Goal: Communication & Community: Answer question/provide support

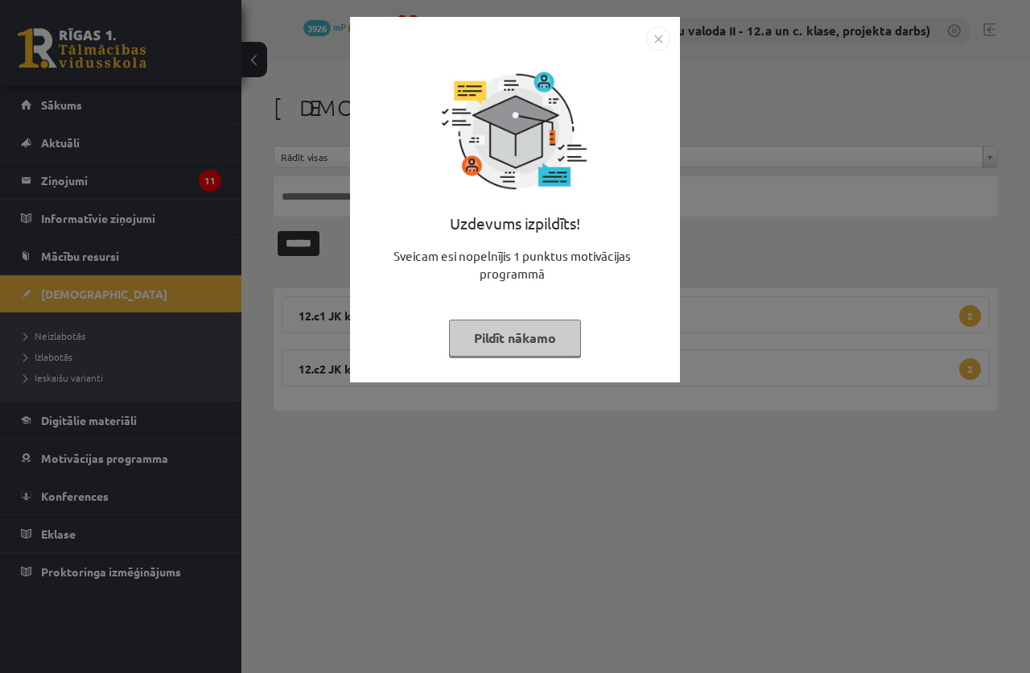
click at [515, 328] on button "Pildīt nākamo" at bounding box center [515, 337] width 132 height 37
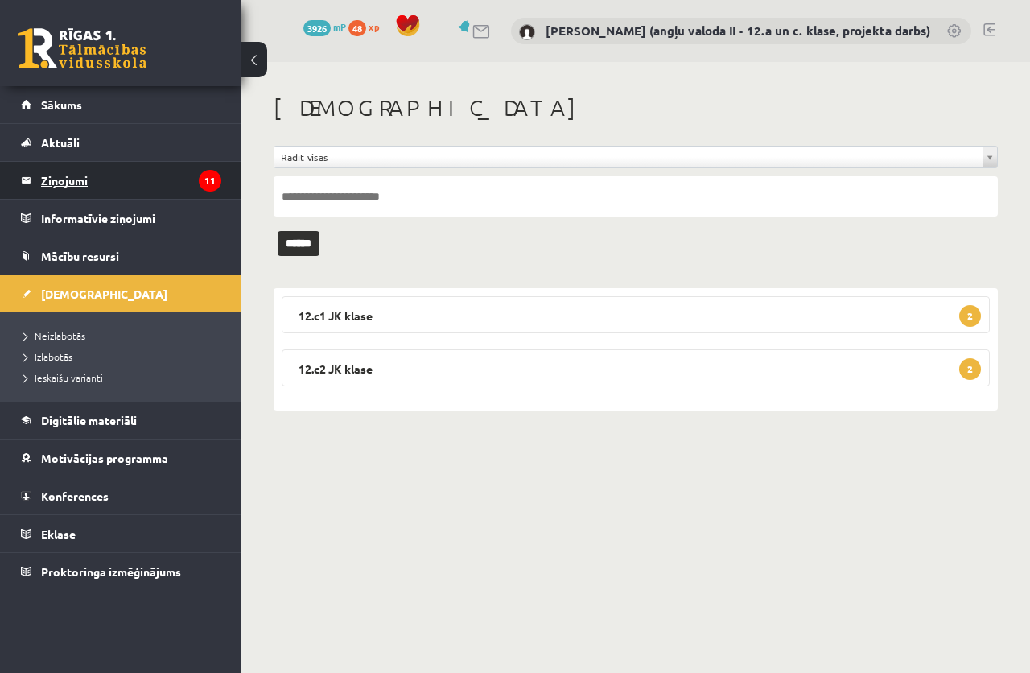
click at [96, 178] on legend "Ziņojumi 11" at bounding box center [131, 180] width 180 height 37
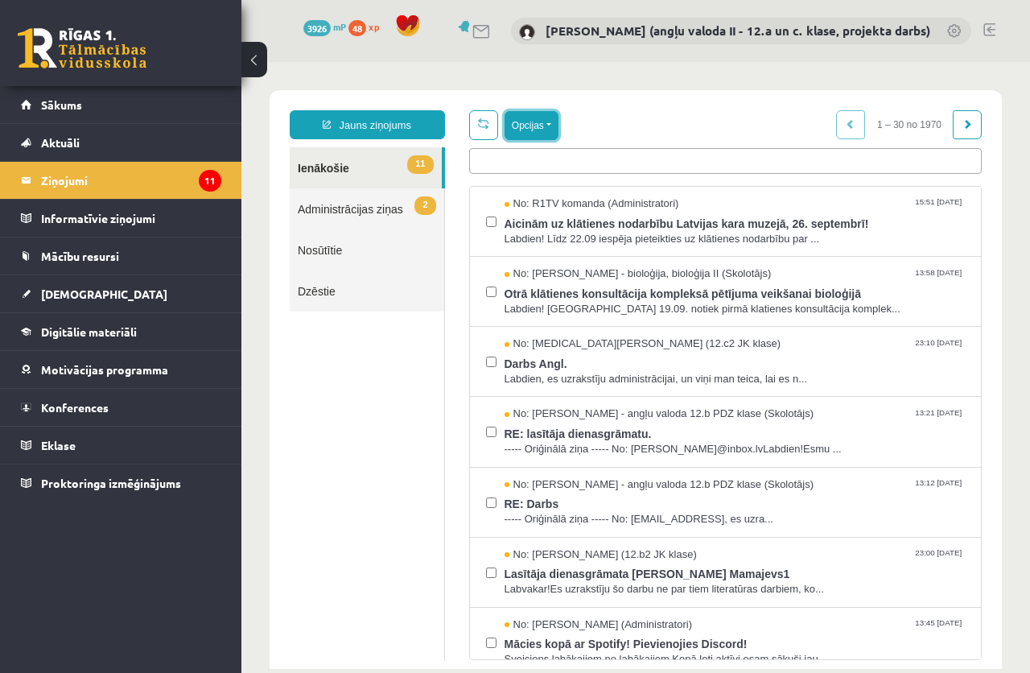
click at [547, 121] on button "Opcijas" at bounding box center [532, 125] width 54 height 29
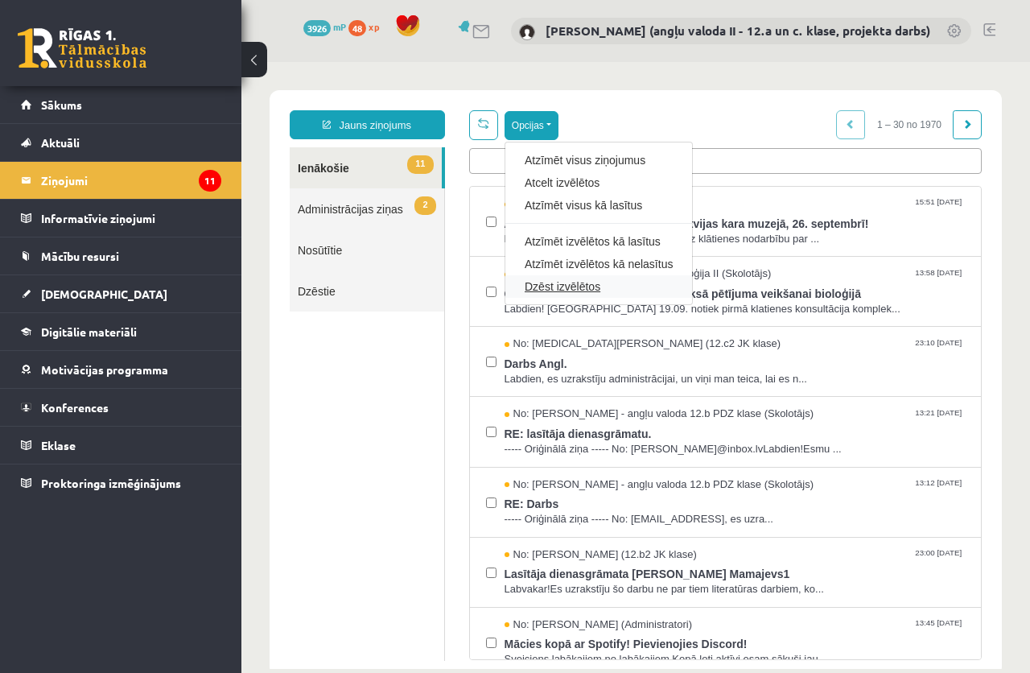
click at [578, 282] on link "Dzēst izvēlētos" at bounding box center [599, 286] width 148 height 16
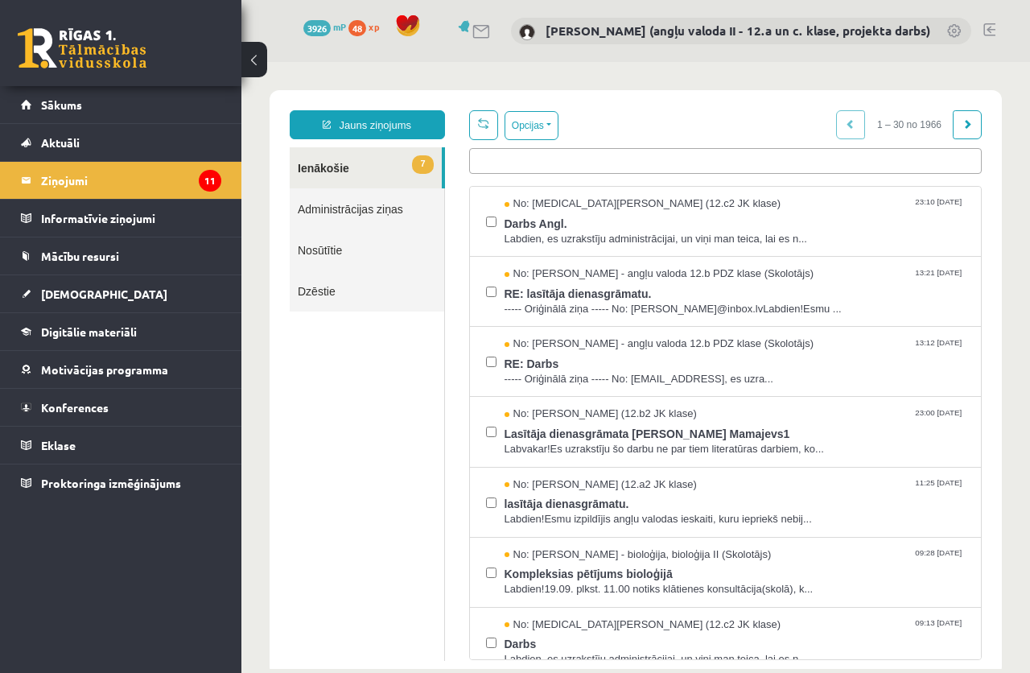
drag, startPoint x: 578, startPoint y: 282, endPoint x: 410, endPoint y: 422, distance: 217.7
click at [410, 422] on ul "7 Ienākošie Administrācijas ziņas Nosūtītie Dzēstie" at bounding box center [367, 403] width 155 height 513
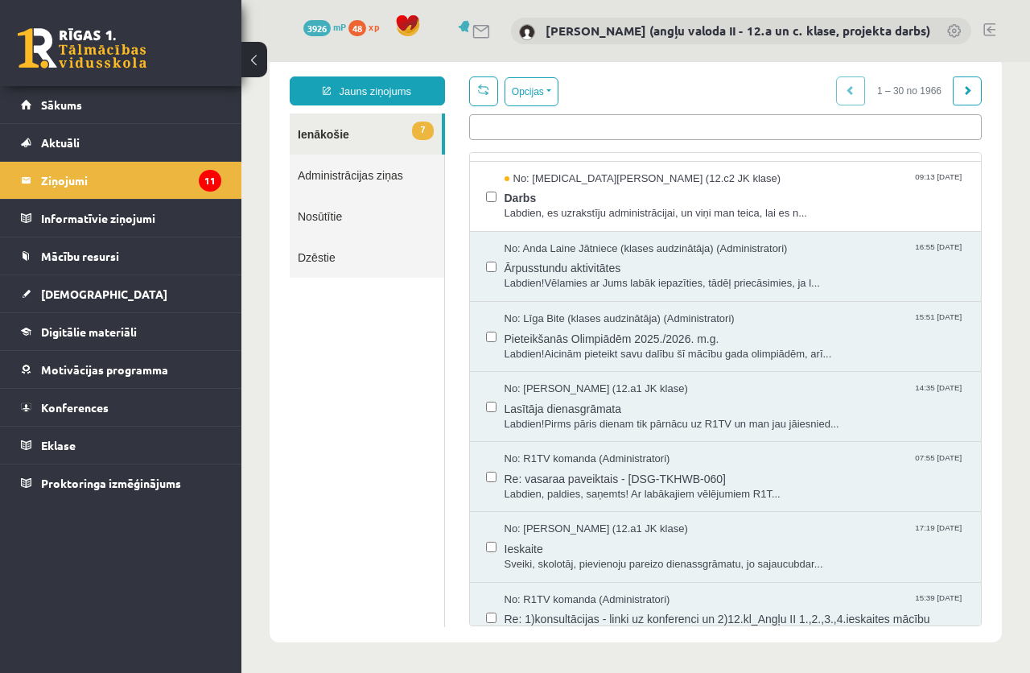
scroll to position [353, 0]
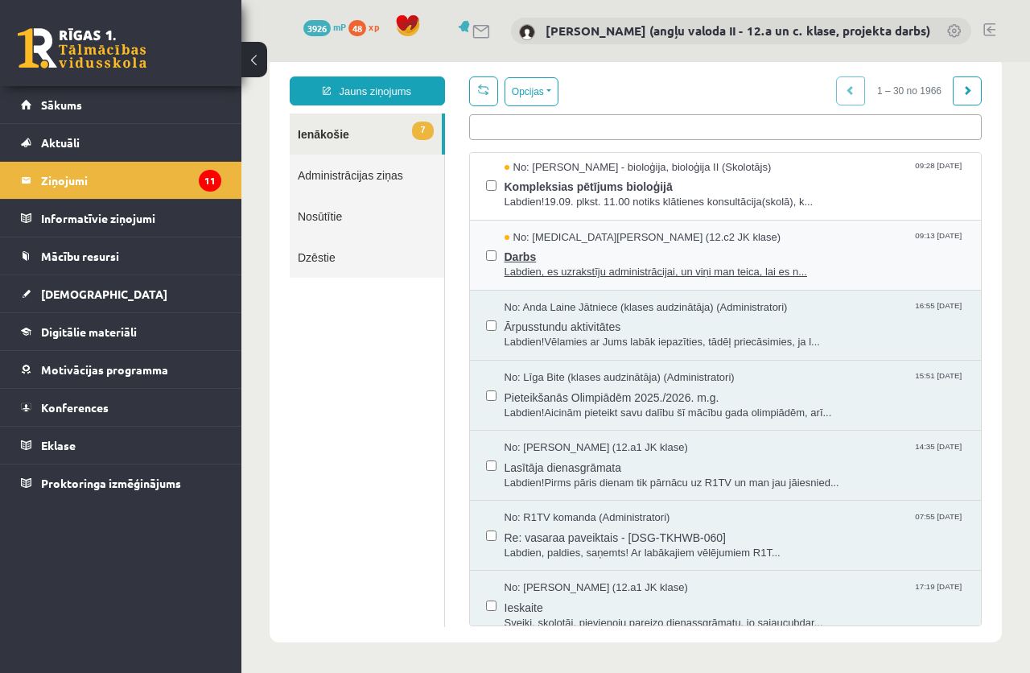
click at [606, 256] on span "Darbs" at bounding box center [735, 255] width 461 height 20
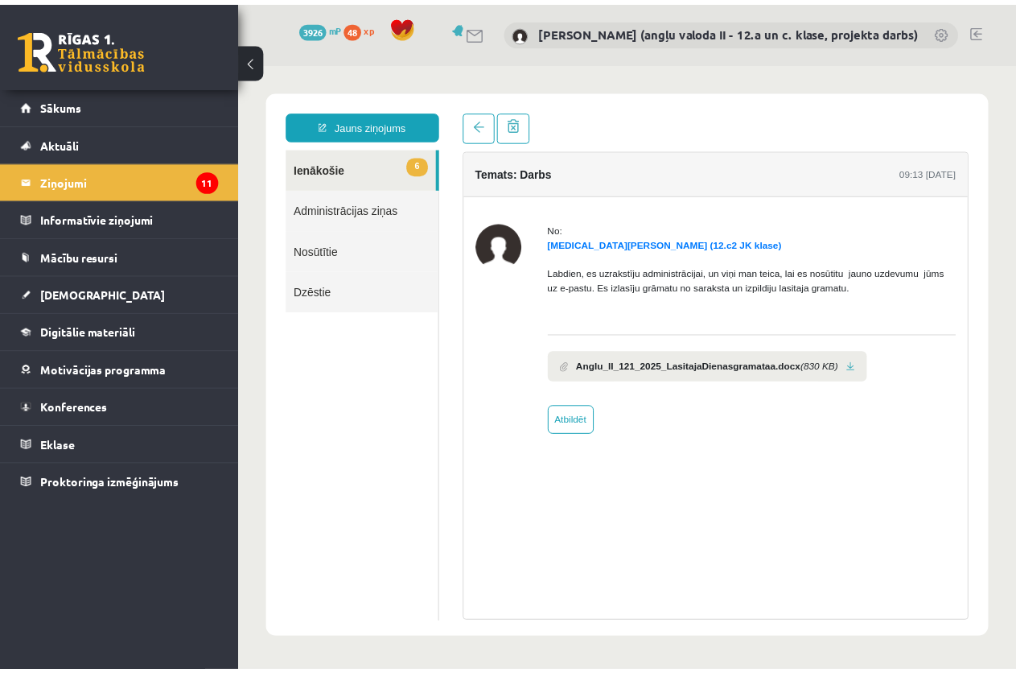
scroll to position [0, 0]
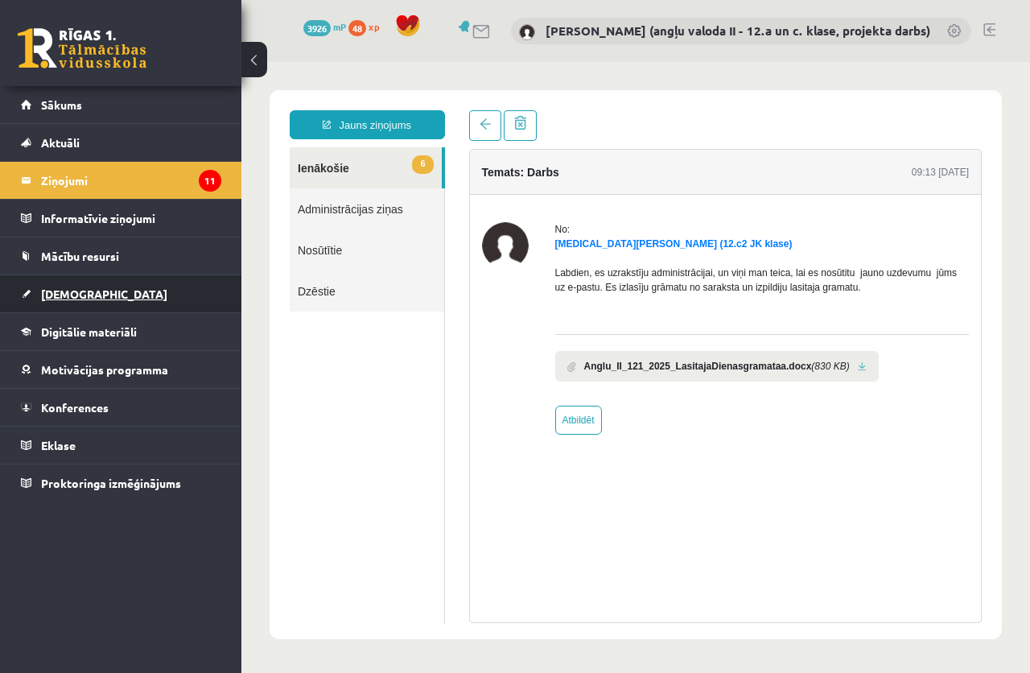
click at [58, 290] on span "[DEMOGRAPHIC_DATA]" at bounding box center [104, 293] width 126 height 14
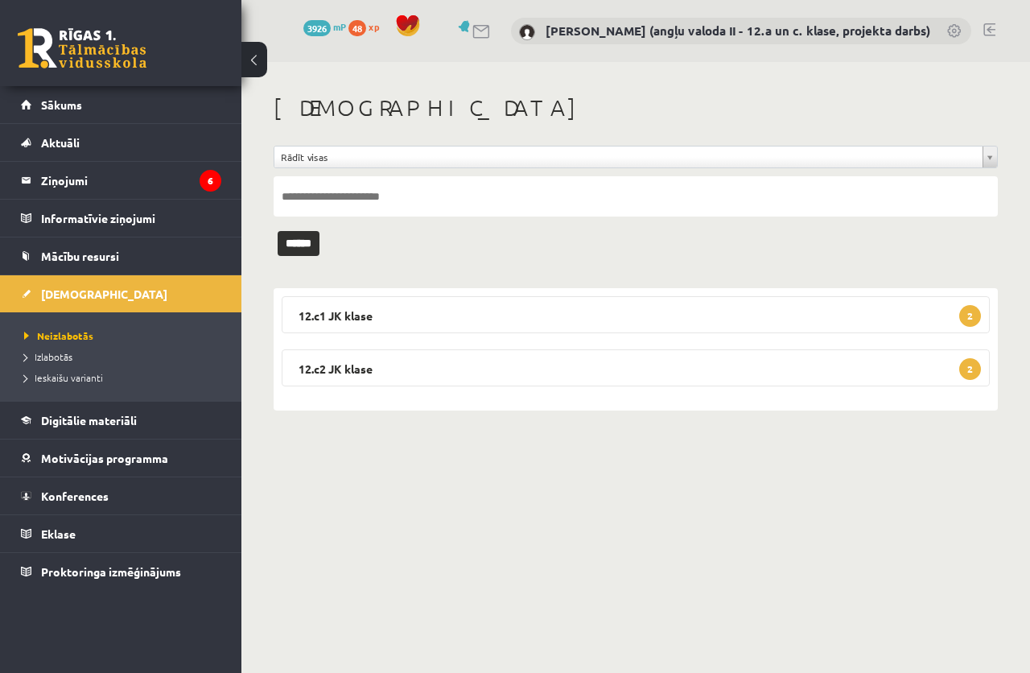
click at [301, 192] on input "text" at bounding box center [636, 196] width 724 height 40
type input "******"
click at [312, 238] on input "******" at bounding box center [299, 243] width 42 height 25
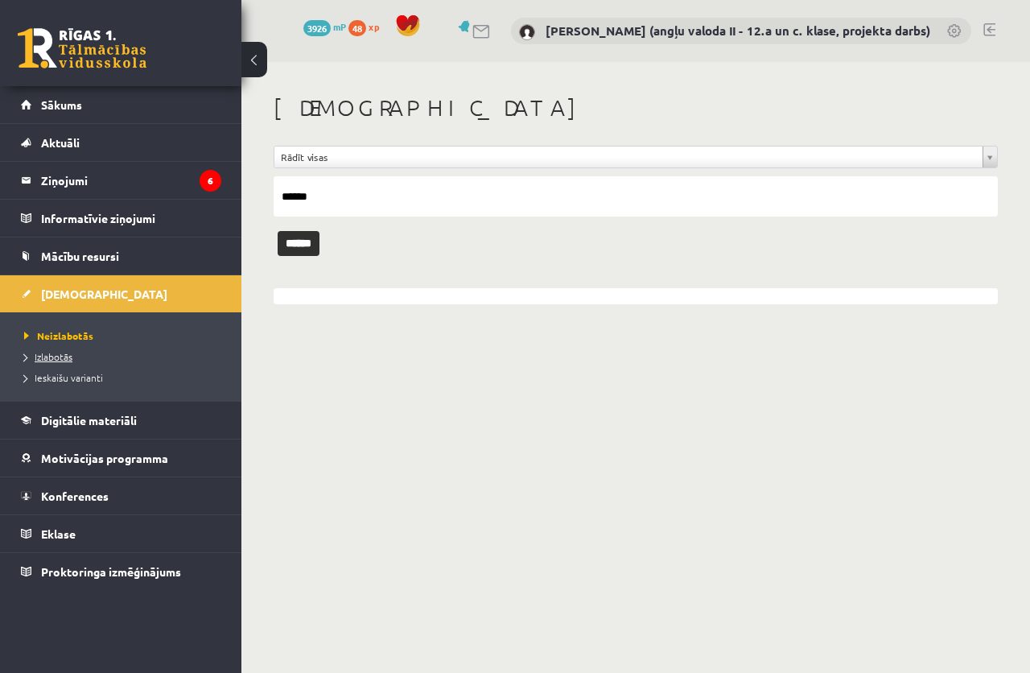
click at [38, 353] on span "Izlabotās" at bounding box center [48, 356] width 48 height 13
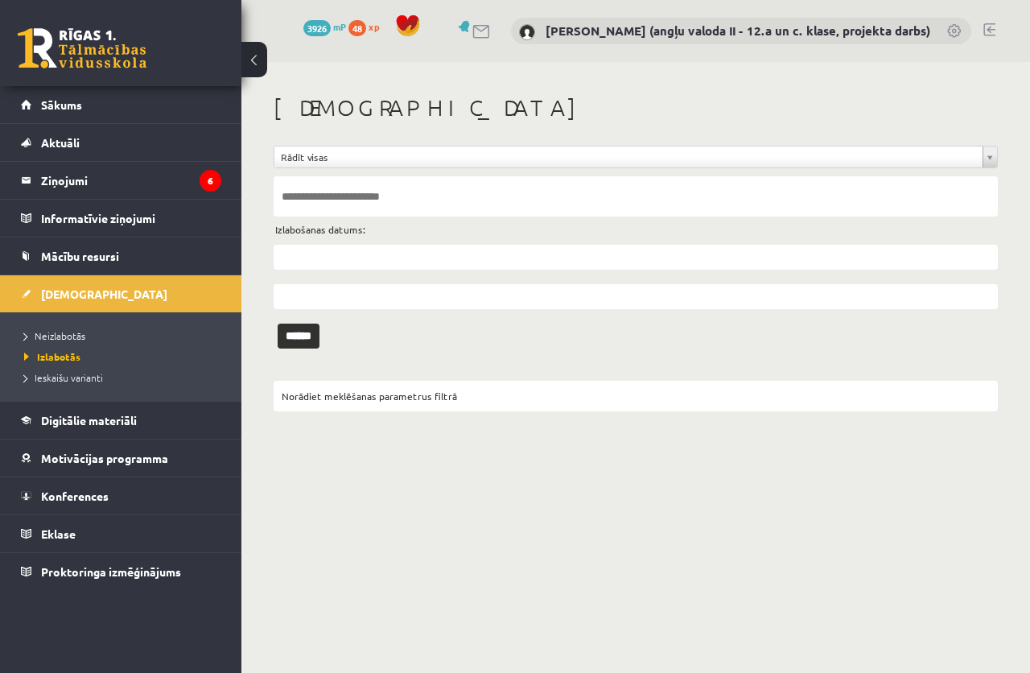
click at [320, 190] on input "text" at bounding box center [636, 196] width 724 height 40
type input "******"
click at [278, 324] on input "******" at bounding box center [299, 336] width 42 height 25
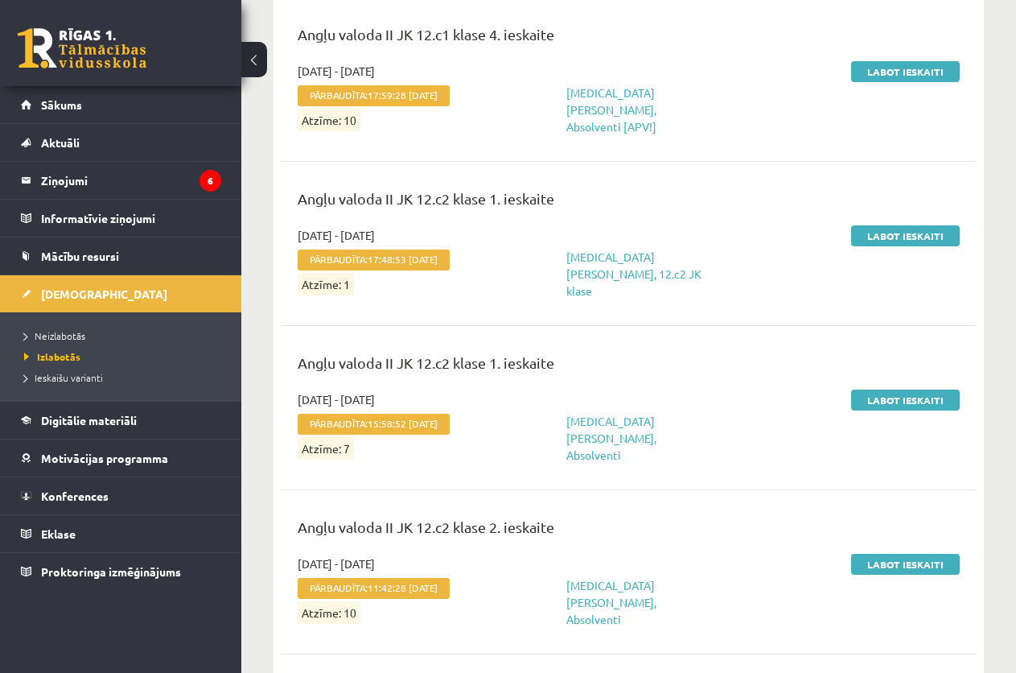
scroll to position [1288, 0]
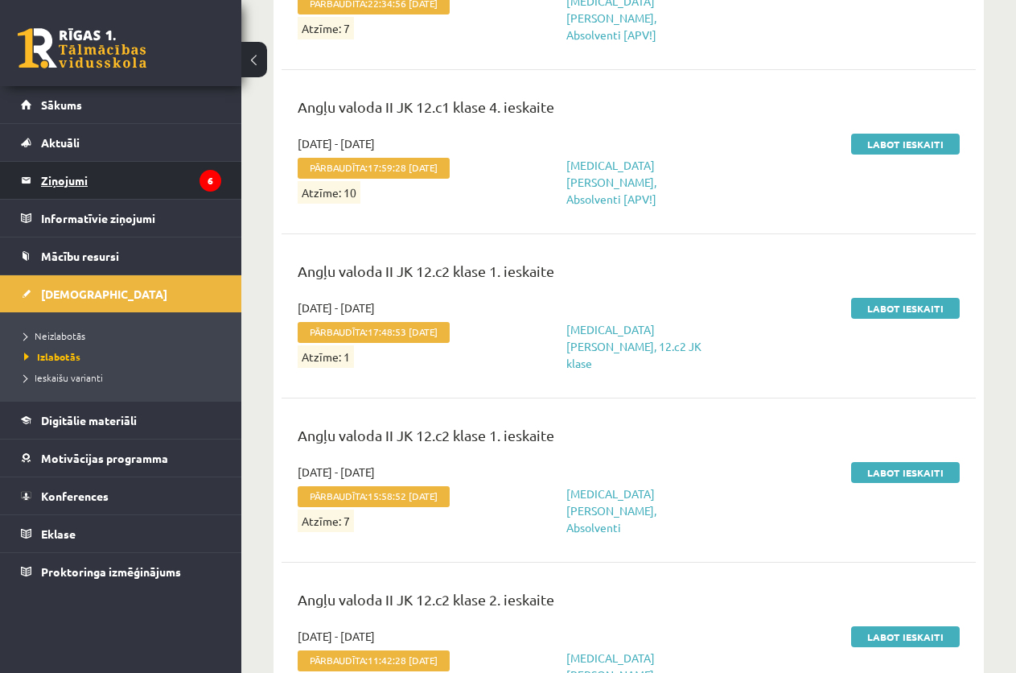
click at [64, 175] on legend "Ziņojumi 6" at bounding box center [131, 180] width 180 height 37
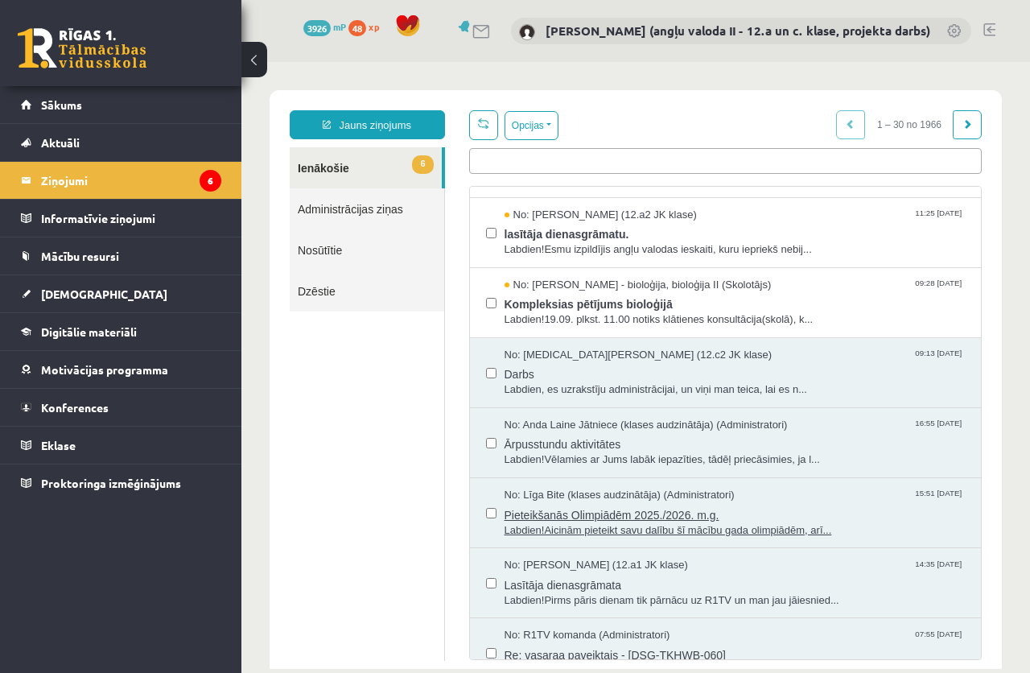
scroll to position [241, 0]
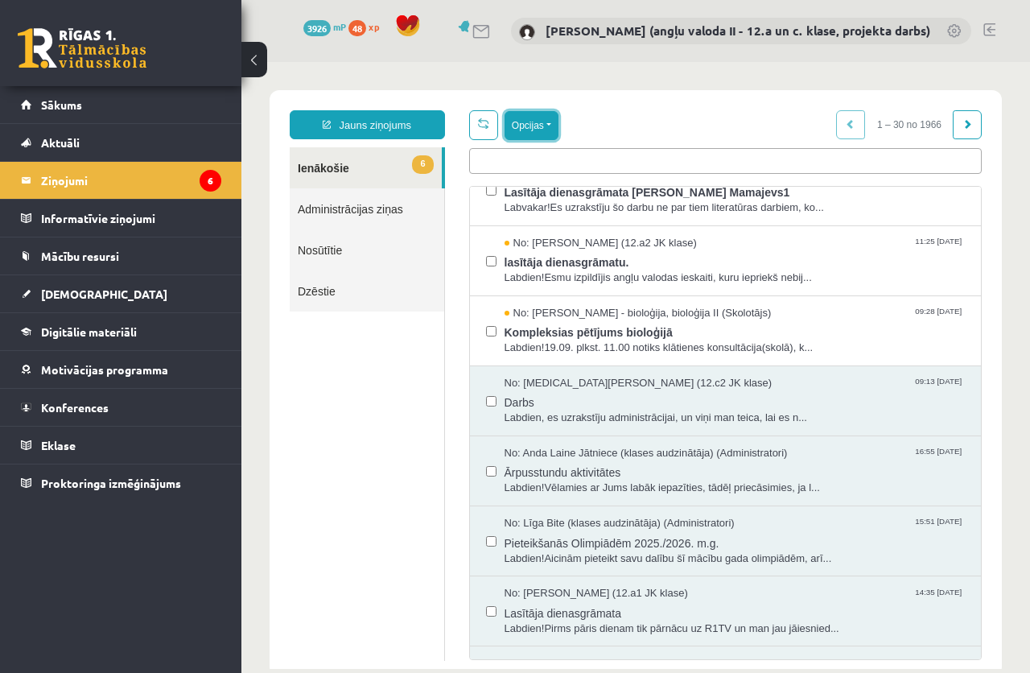
click at [547, 122] on button "Opcijas" at bounding box center [532, 125] width 54 height 29
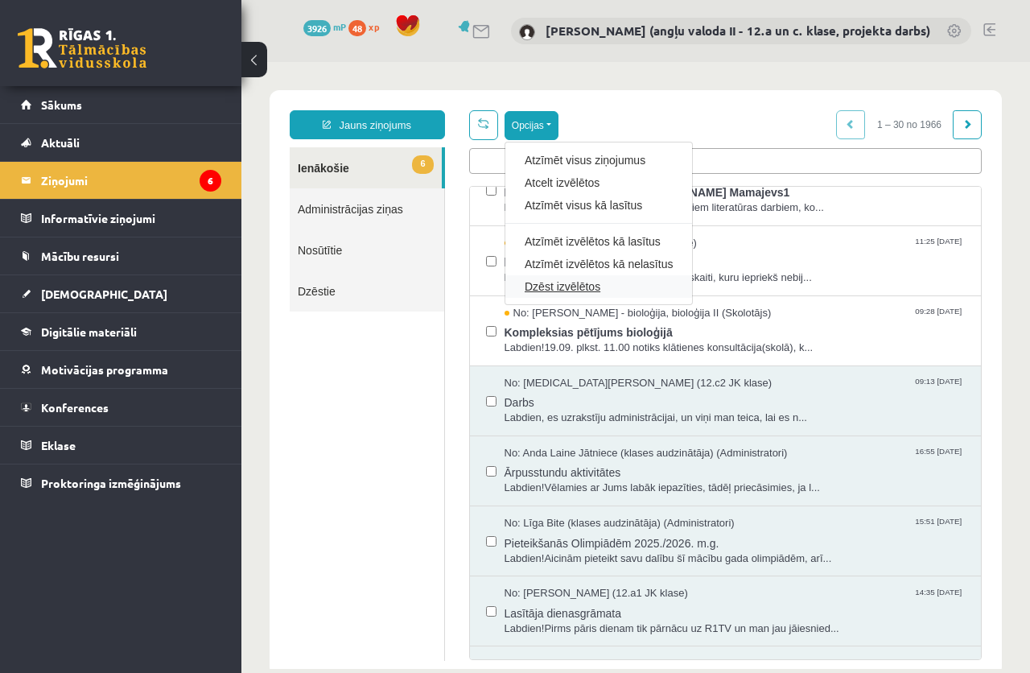
click at [574, 284] on link "Dzēst izvēlētos" at bounding box center [599, 286] width 148 height 16
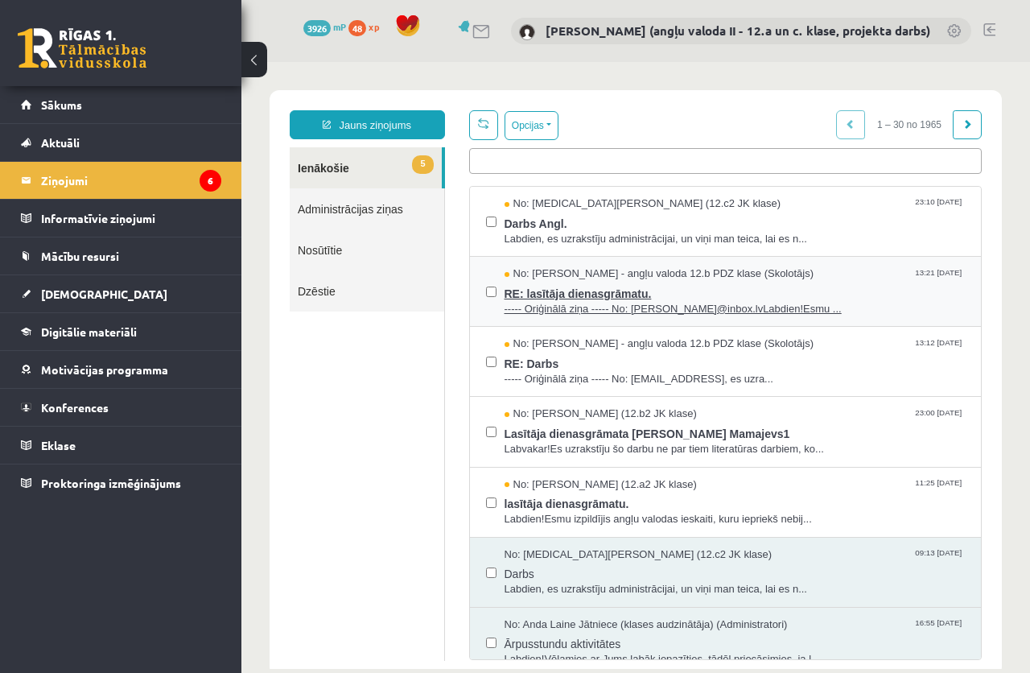
scroll to position [0, 0]
click at [566, 291] on span "RE: lasītāja dienasgrāmatu." at bounding box center [735, 292] width 461 height 20
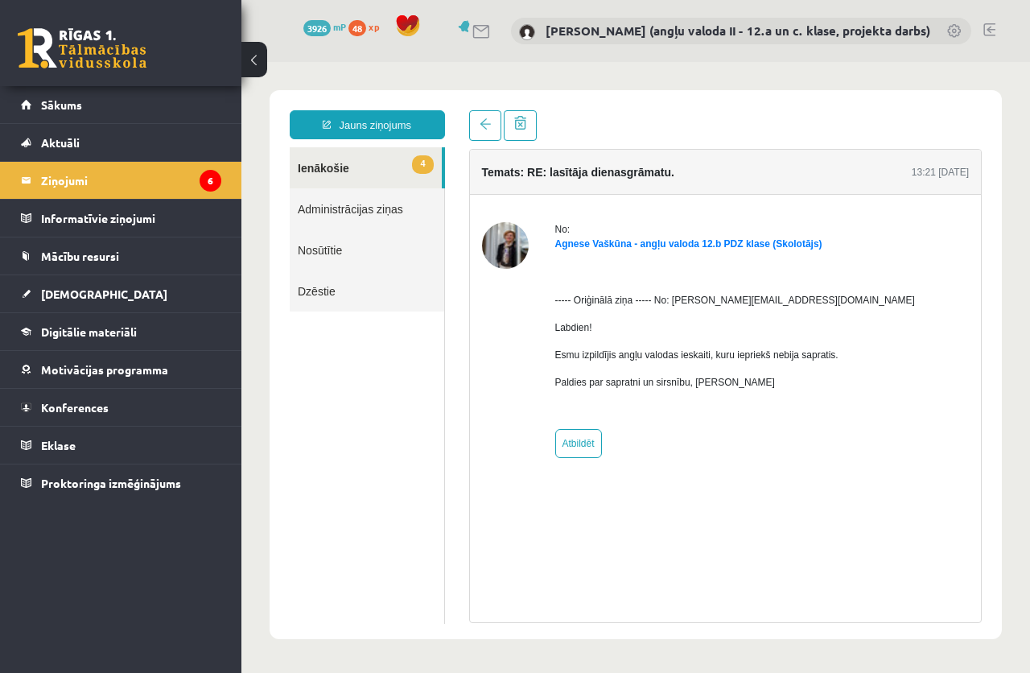
drag, startPoint x: 859, startPoint y: 312, endPoint x: 386, endPoint y: 505, distance: 510.4
click at [386, 505] on ul "4 Ienākošie Administrācijas ziņas Nosūtītie Dzēstie" at bounding box center [367, 385] width 155 height 476
drag, startPoint x: 386, startPoint y: 505, endPoint x: 365, endPoint y: 479, distance: 34.3
click at [365, 479] on ul "4 Ienākošie Administrācijas ziņas Nosūtītie Dzēstie" at bounding box center [367, 385] width 155 height 476
drag, startPoint x: 348, startPoint y: 117, endPoint x: 323, endPoint y: 249, distance: 133.5
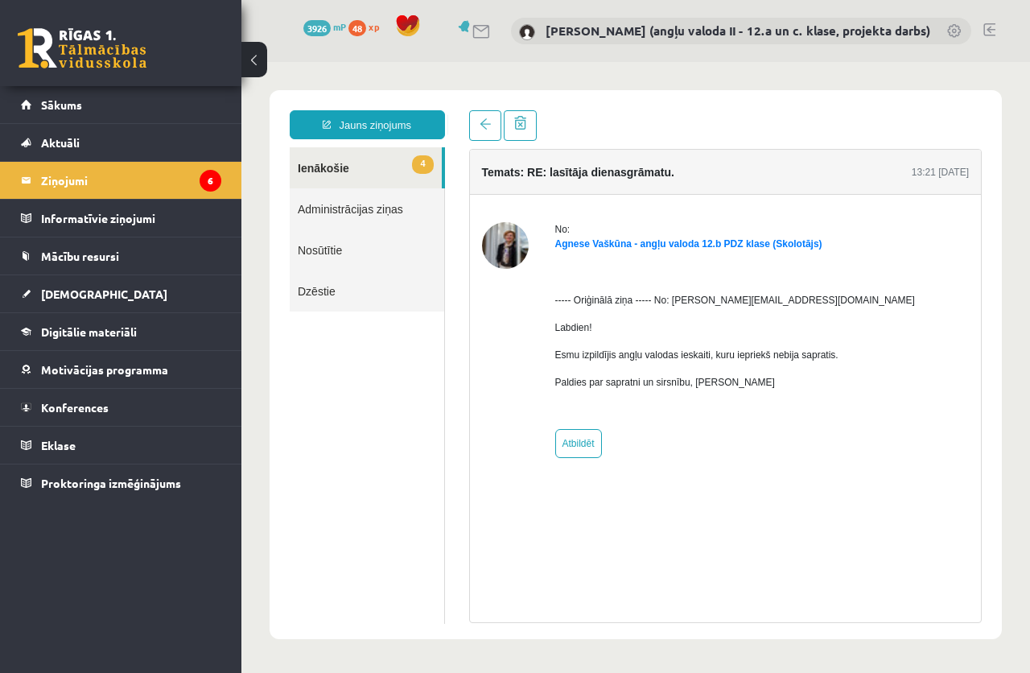
click at [323, 249] on link "Nosūtītie" at bounding box center [367, 249] width 155 height 41
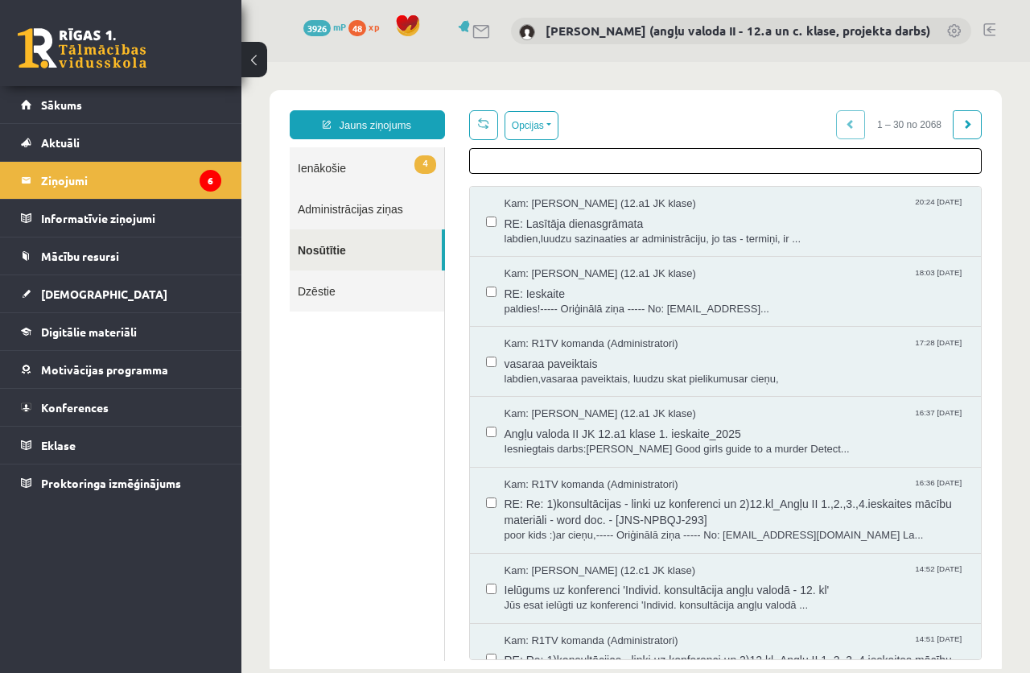
click at [567, 155] on ul at bounding box center [726, 158] width 512 height 19
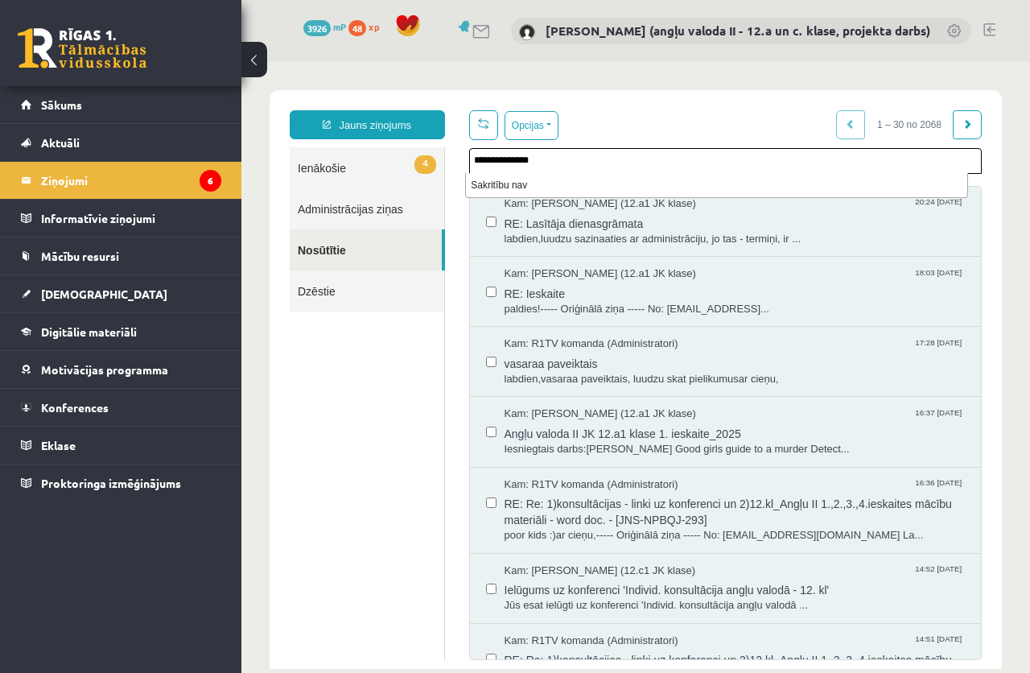
click at [506, 160] on input "**********" at bounding box center [528, 160] width 109 height 14
click at [552, 160] on input "**********" at bounding box center [528, 160] width 109 height 14
type input "**********"
click at [313, 247] on link "Nosūtītie" at bounding box center [366, 249] width 152 height 41
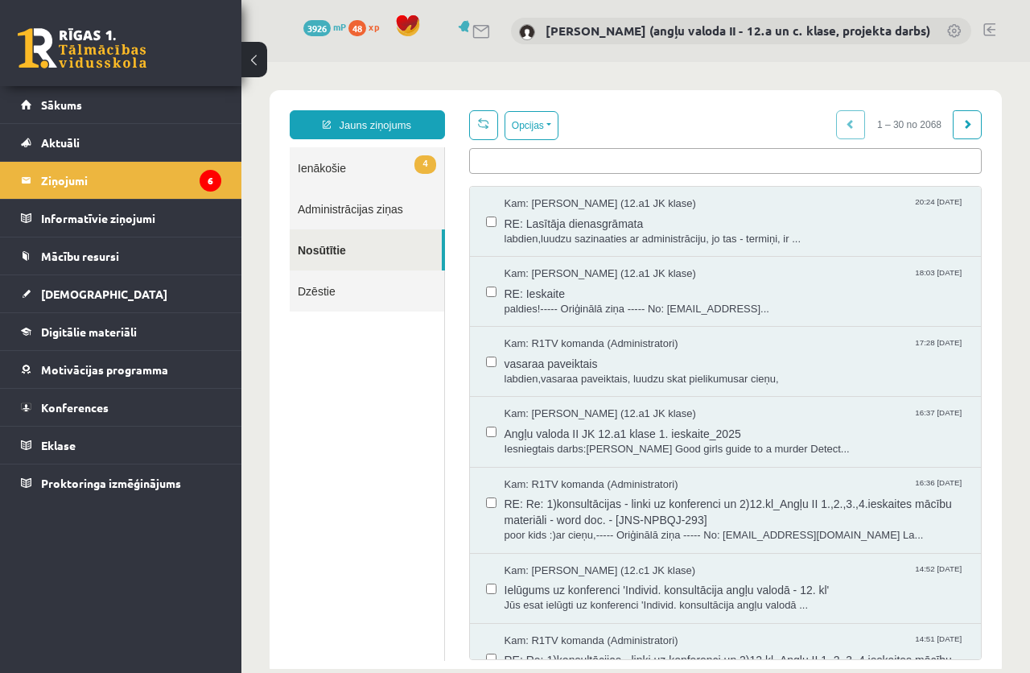
click at [529, 162] on ul at bounding box center [726, 158] width 512 height 19
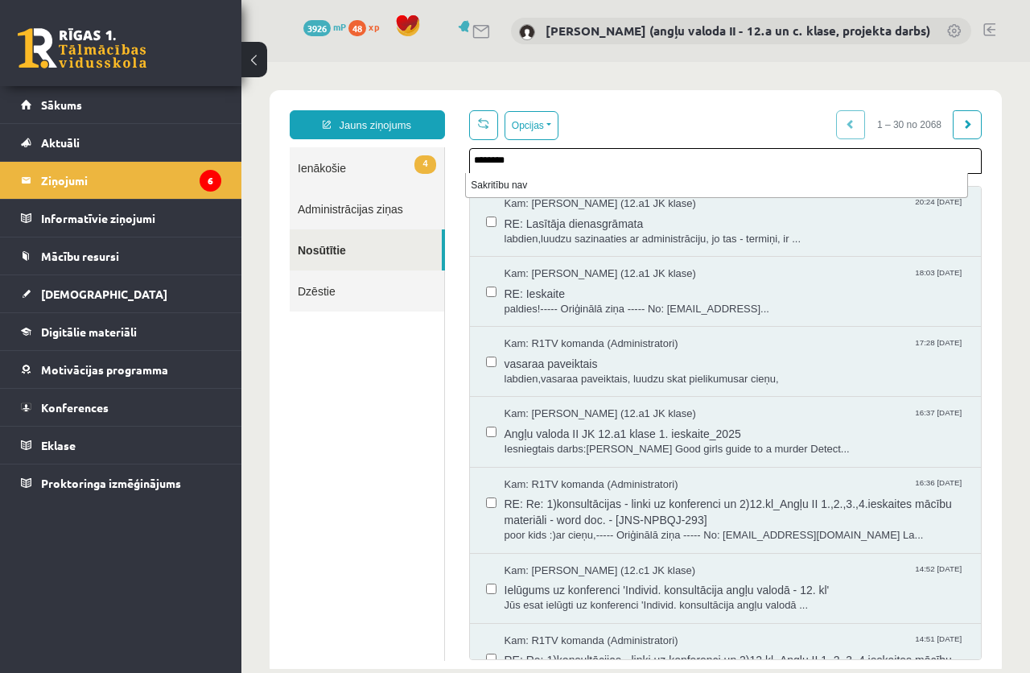
type input "********"
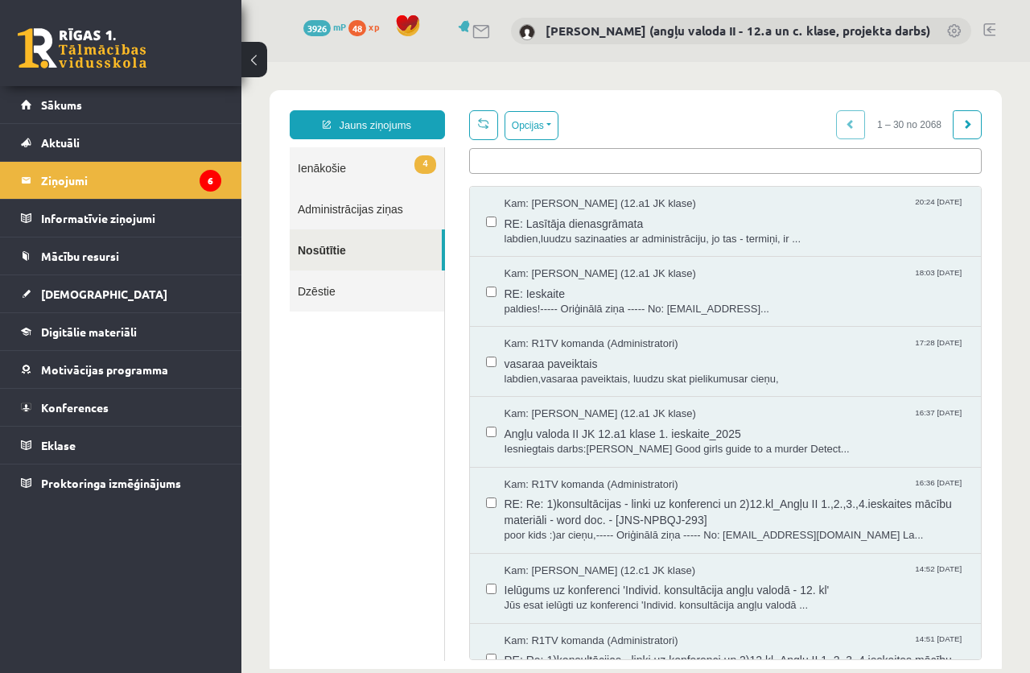
click at [336, 164] on link "4 Ienākošie" at bounding box center [367, 167] width 155 height 41
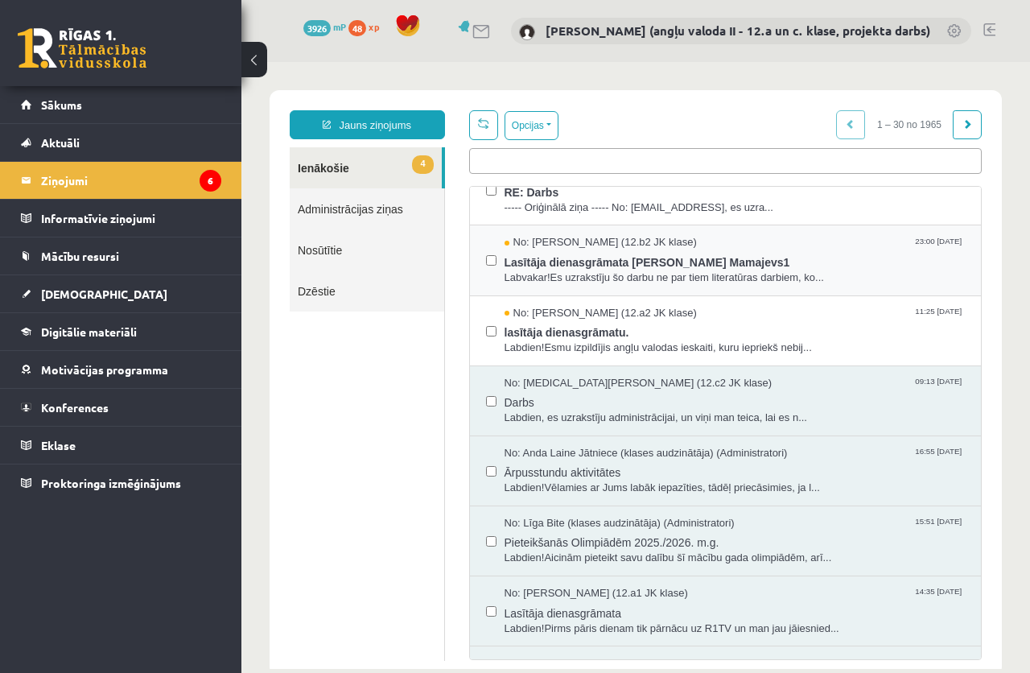
scroll to position [161, 0]
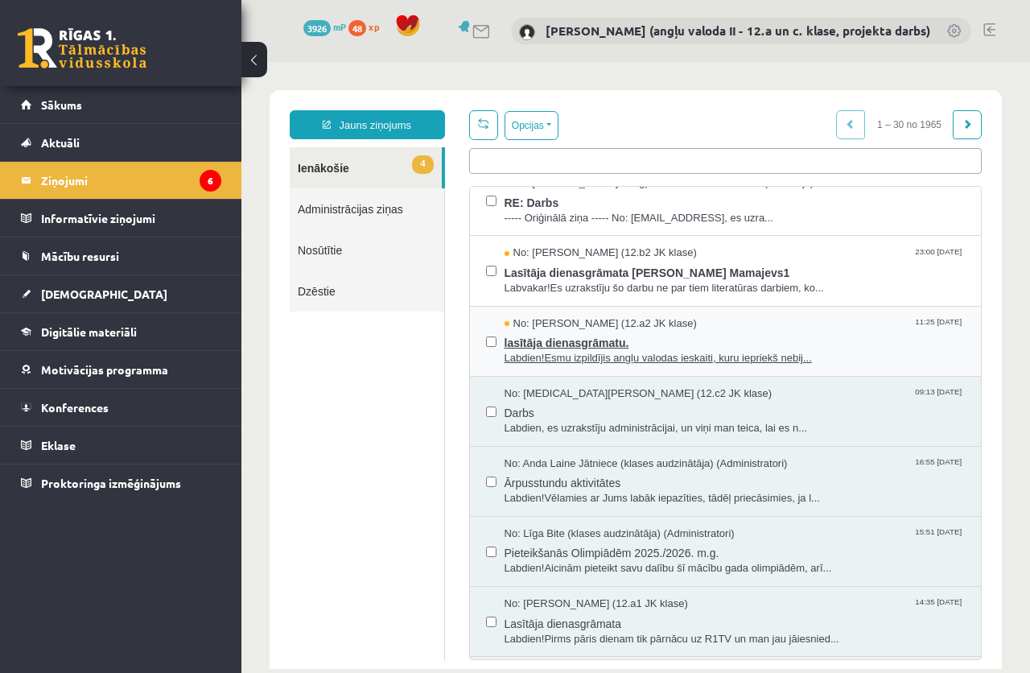
click at [565, 346] on span "lasītāja dienasgrāmatu." at bounding box center [735, 341] width 461 height 20
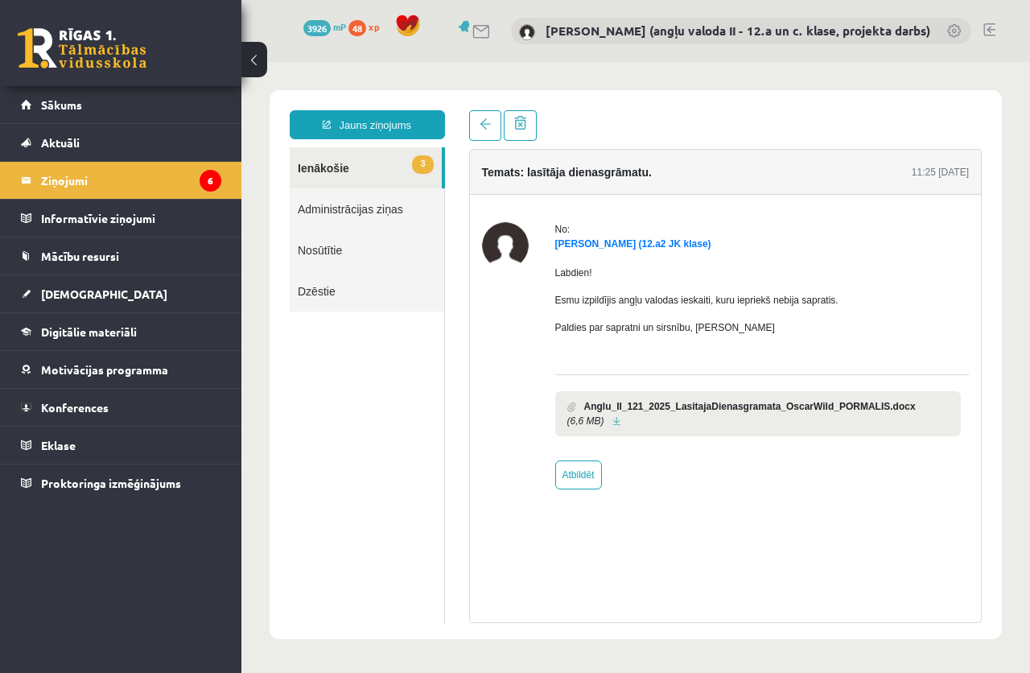
scroll to position [0, 0]
